Goal: Find specific page/section: Find specific page/section

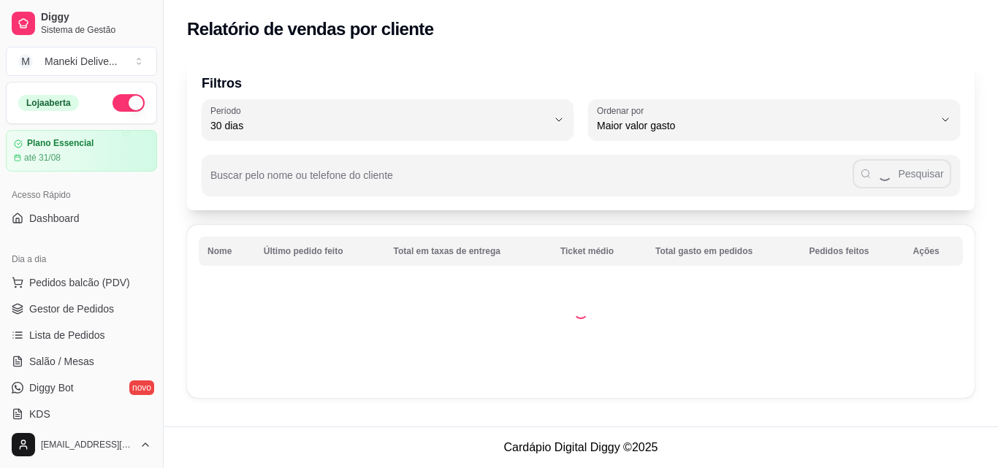
select select "30"
select select "HIGHEST_TOTAL_SPENT_WITH_ORDERS"
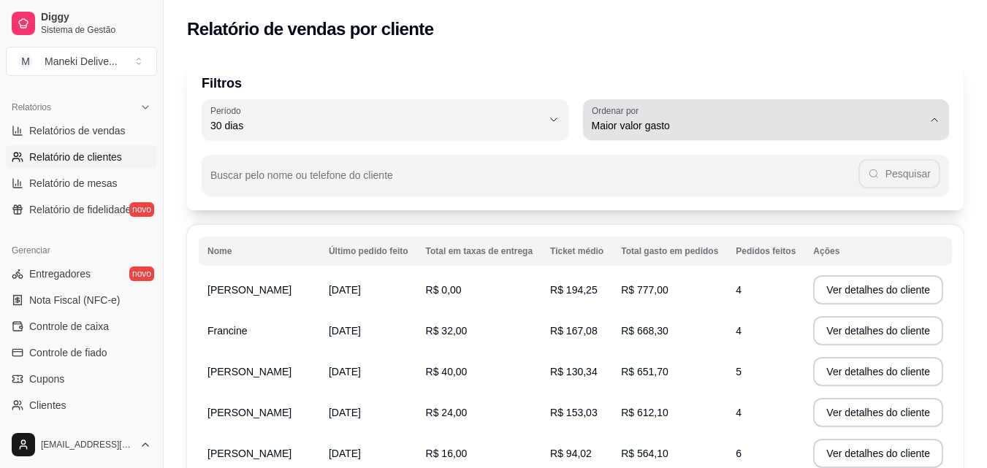
click at [937, 122] on icon "button" at bounding box center [935, 120] width 12 height 12
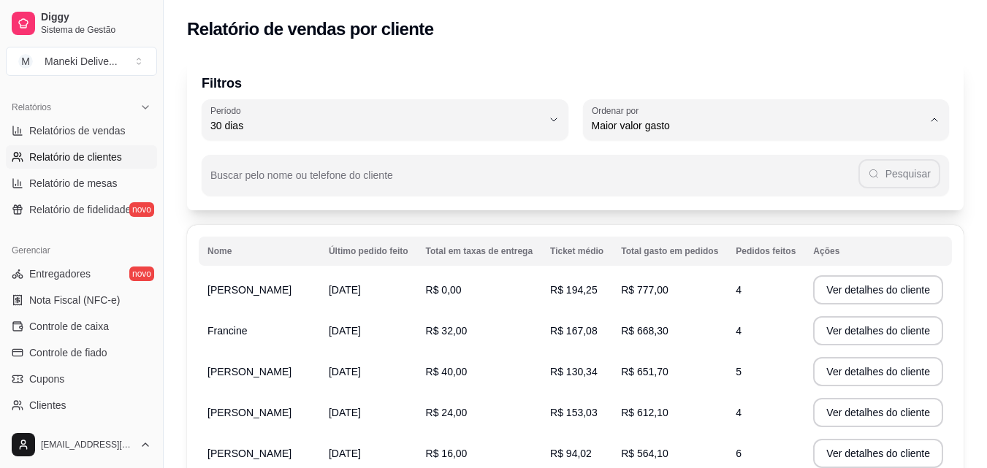
click at [704, 164] on span "Maior número de pedidos" at bounding box center [759, 160] width 316 height 14
type input "HIGHEST_ORDER_COUNT"
select select "HIGHEST_ORDER_COUNT"
click at [845, 281] on button "Ver detalhes do cliente" at bounding box center [878, 290] width 126 height 28
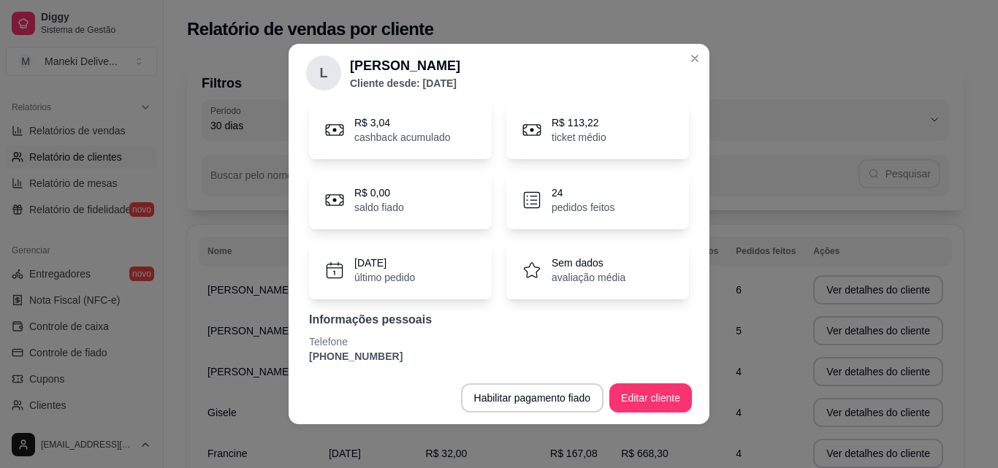
scroll to position [61, 0]
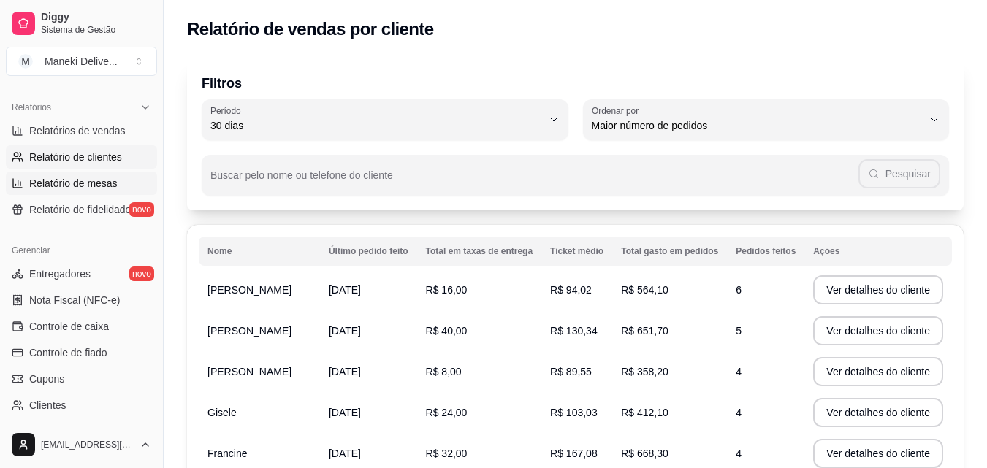
click at [64, 179] on span "Relatório de mesas" at bounding box center [73, 183] width 88 height 15
select select "TOTAL_OF_ORDERS"
select select "7"
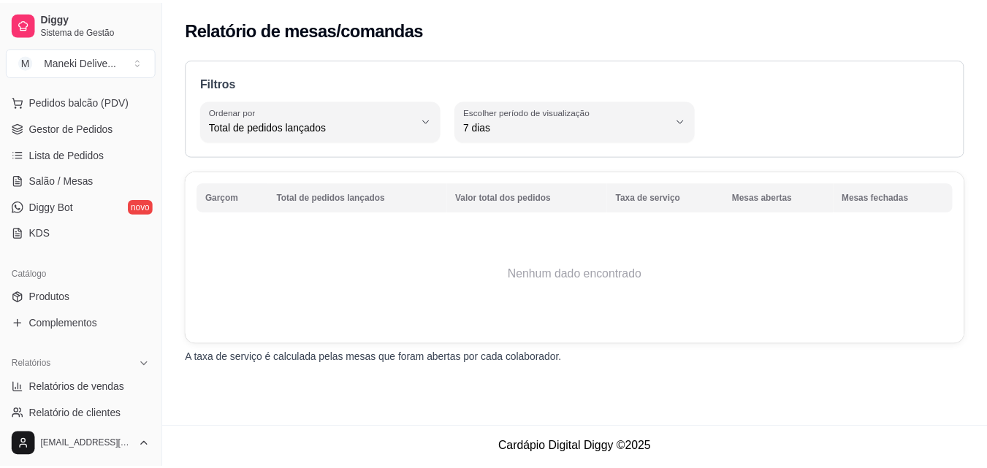
scroll to position [146, 0]
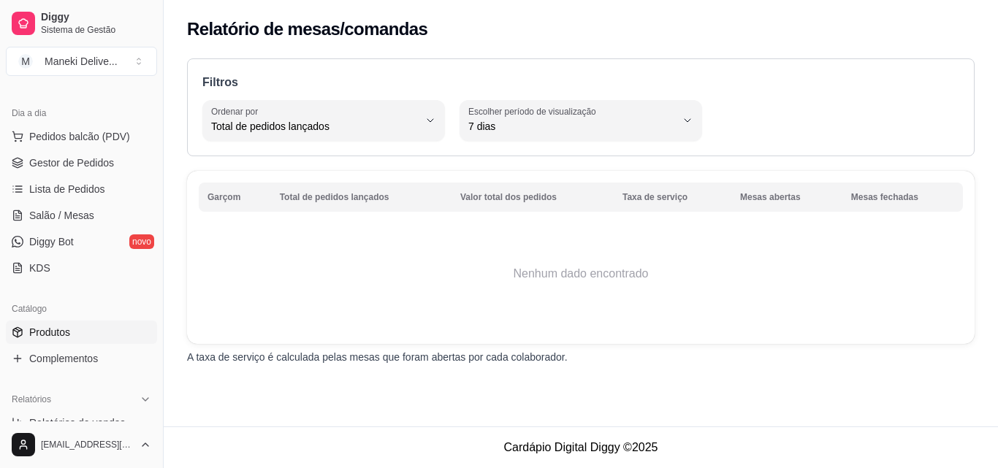
click at [94, 331] on link "Produtos" at bounding box center [81, 332] width 151 height 23
